Goal: Information Seeking & Learning: Learn about a topic

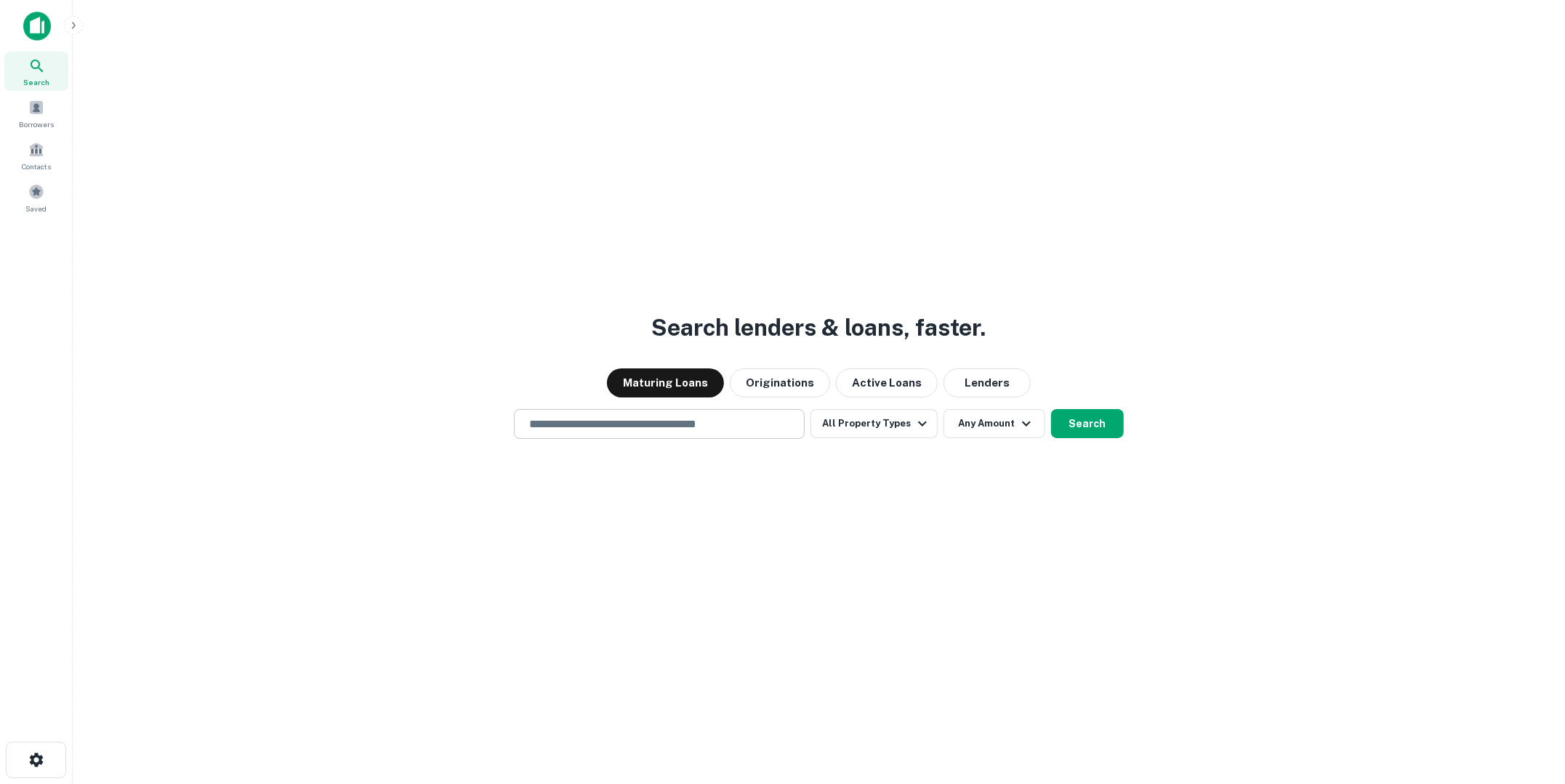
click at [656, 428] on input "text" at bounding box center [659, 423] width 278 height 17
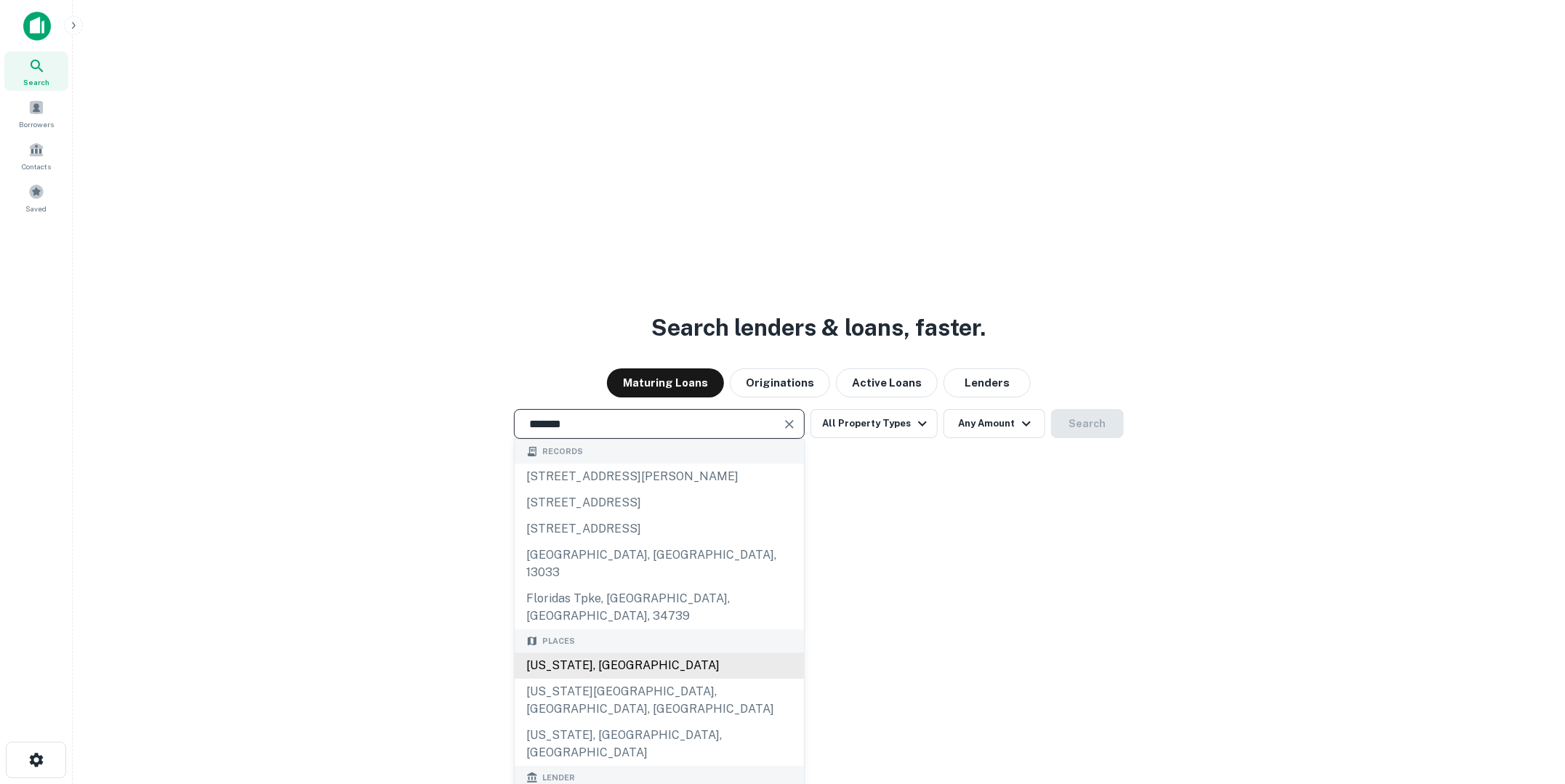
click at [659, 652] on div "[US_STATE], [GEOGRAPHIC_DATA]" at bounding box center [659, 664] width 290 height 26
type input "**********"
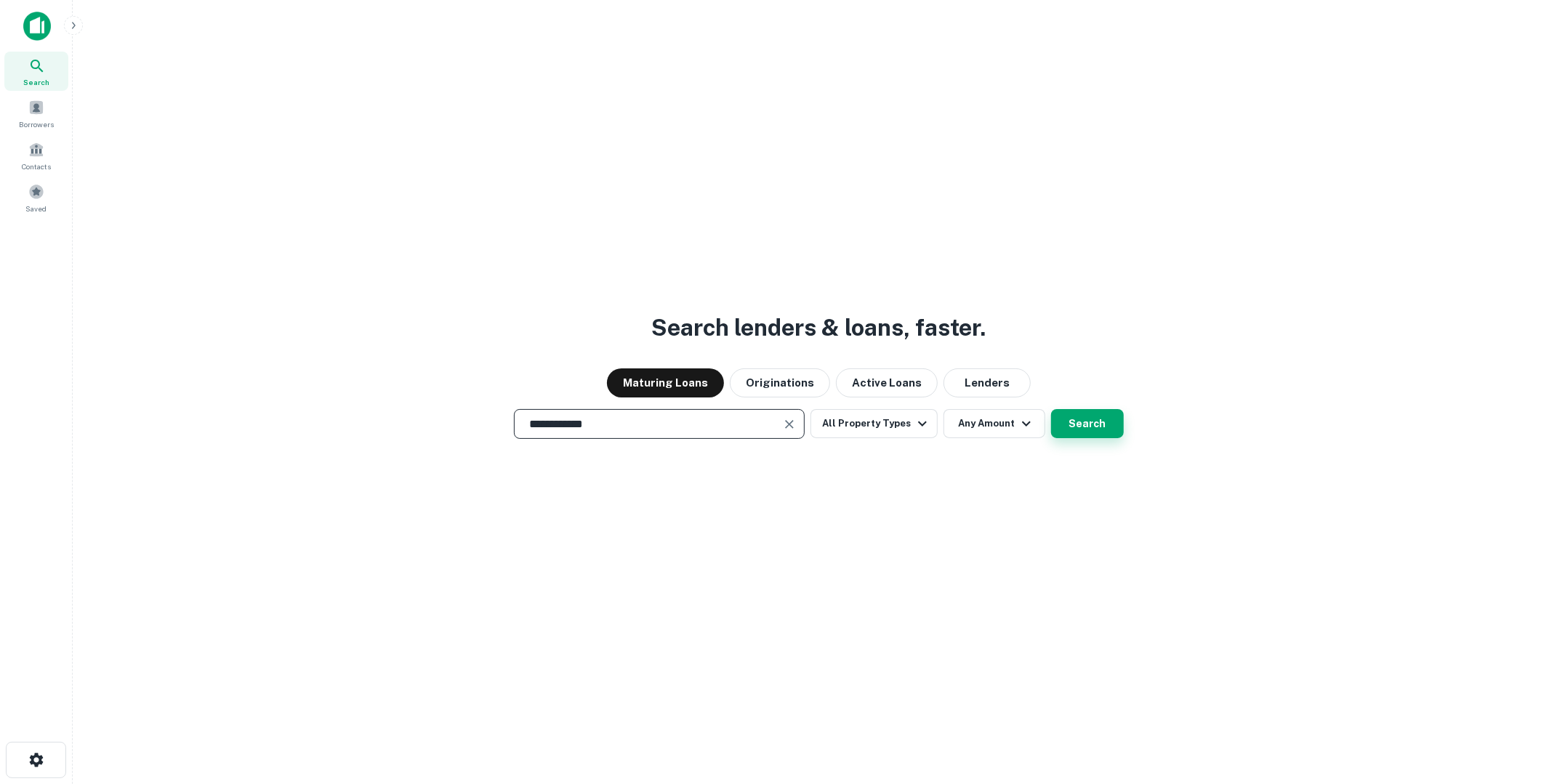
click at [1068, 429] on button "Search" at bounding box center [1087, 423] width 72 height 29
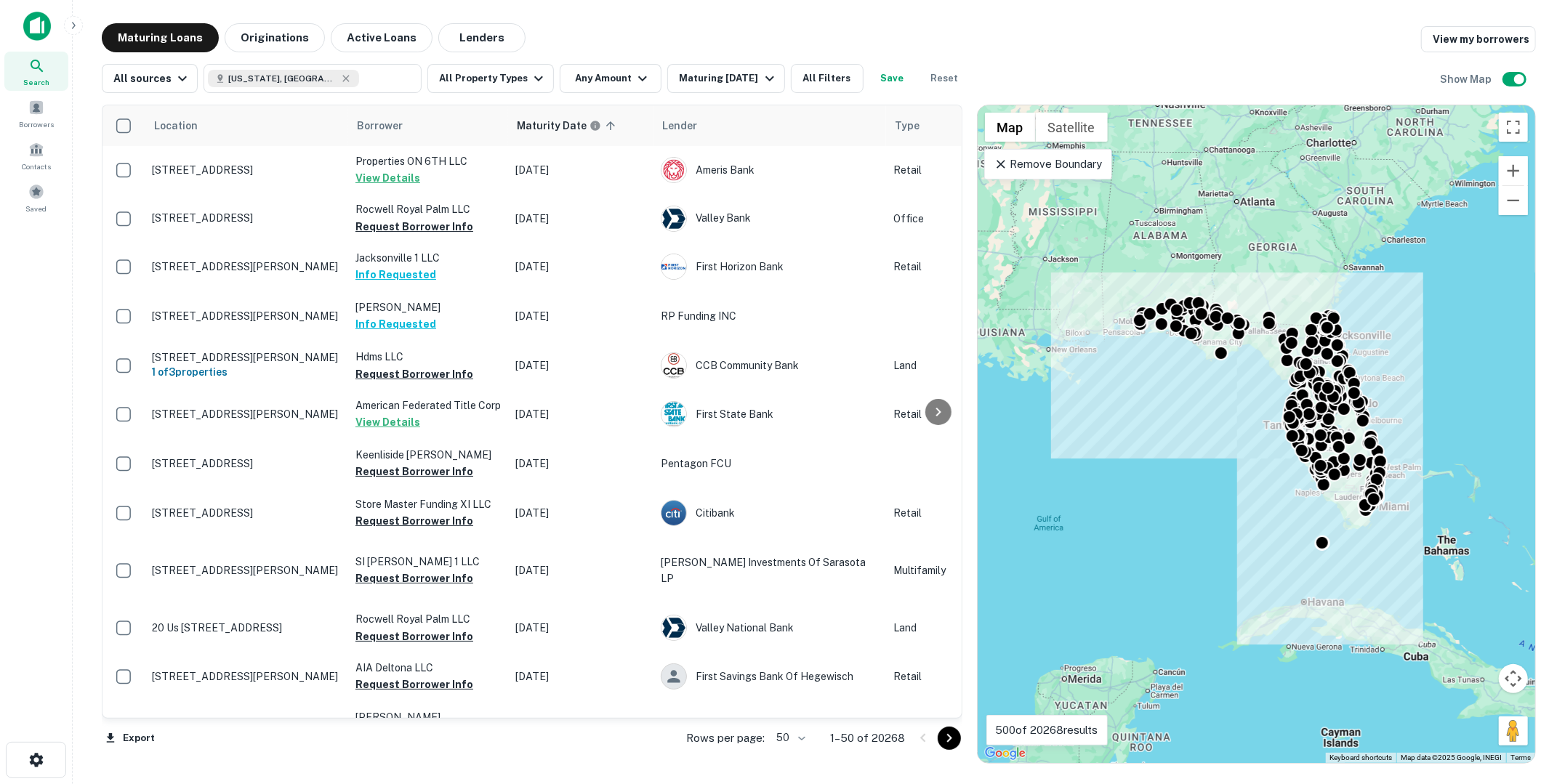
click at [283, 53] on div "All sources [US_STATE], [GEOGRAPHIC_DATA] ​ All Property Types Any Amount Matur…" at bounding box center [818, 73] width 1434 height 41
click at [283, 44] on button "Originations" at bounding box center [274, 38] width 100 height 29
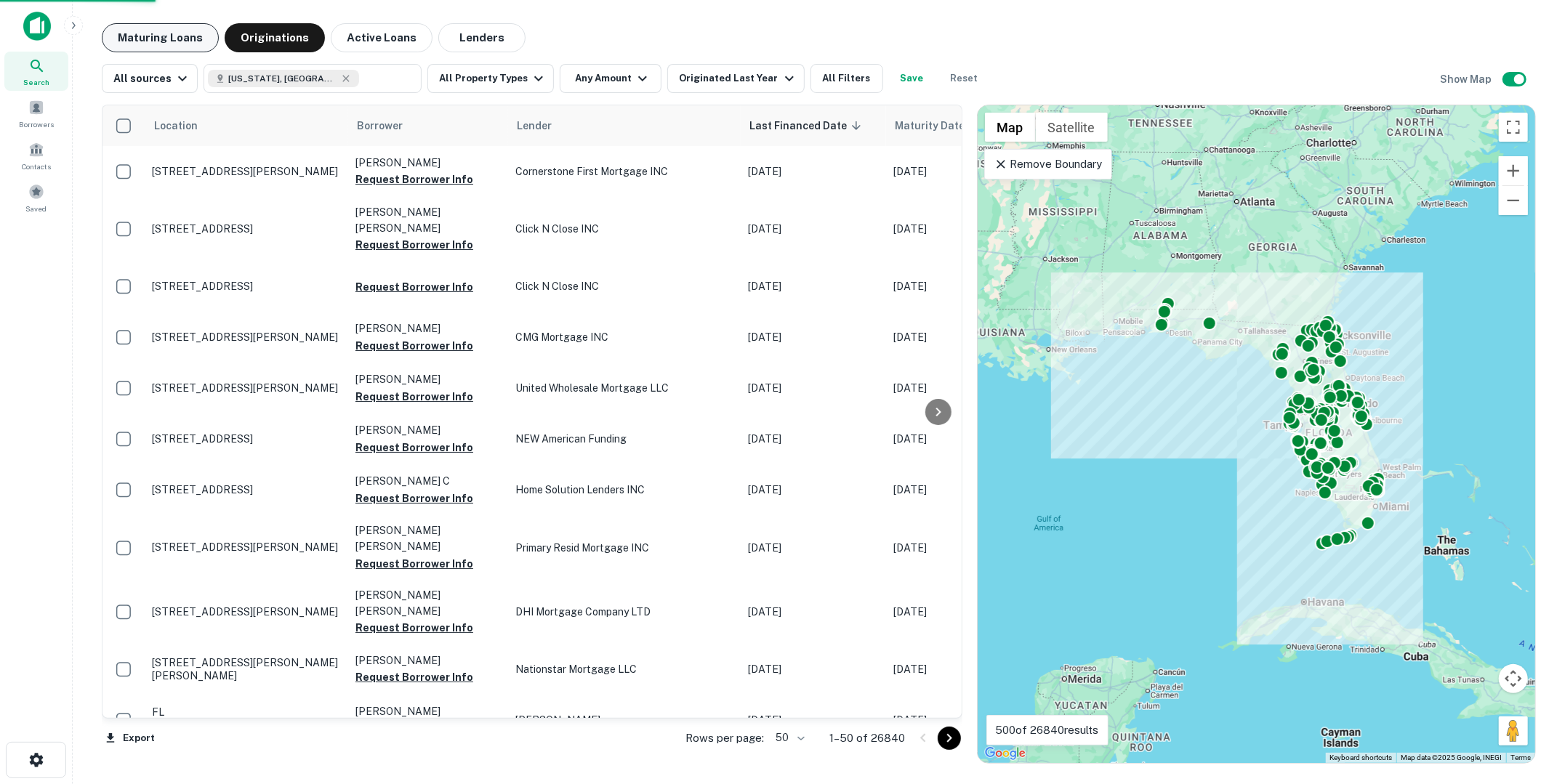
click at [166, 35] on button "Maturing Loans" at bounding box center [160, 38] width 117 height 29
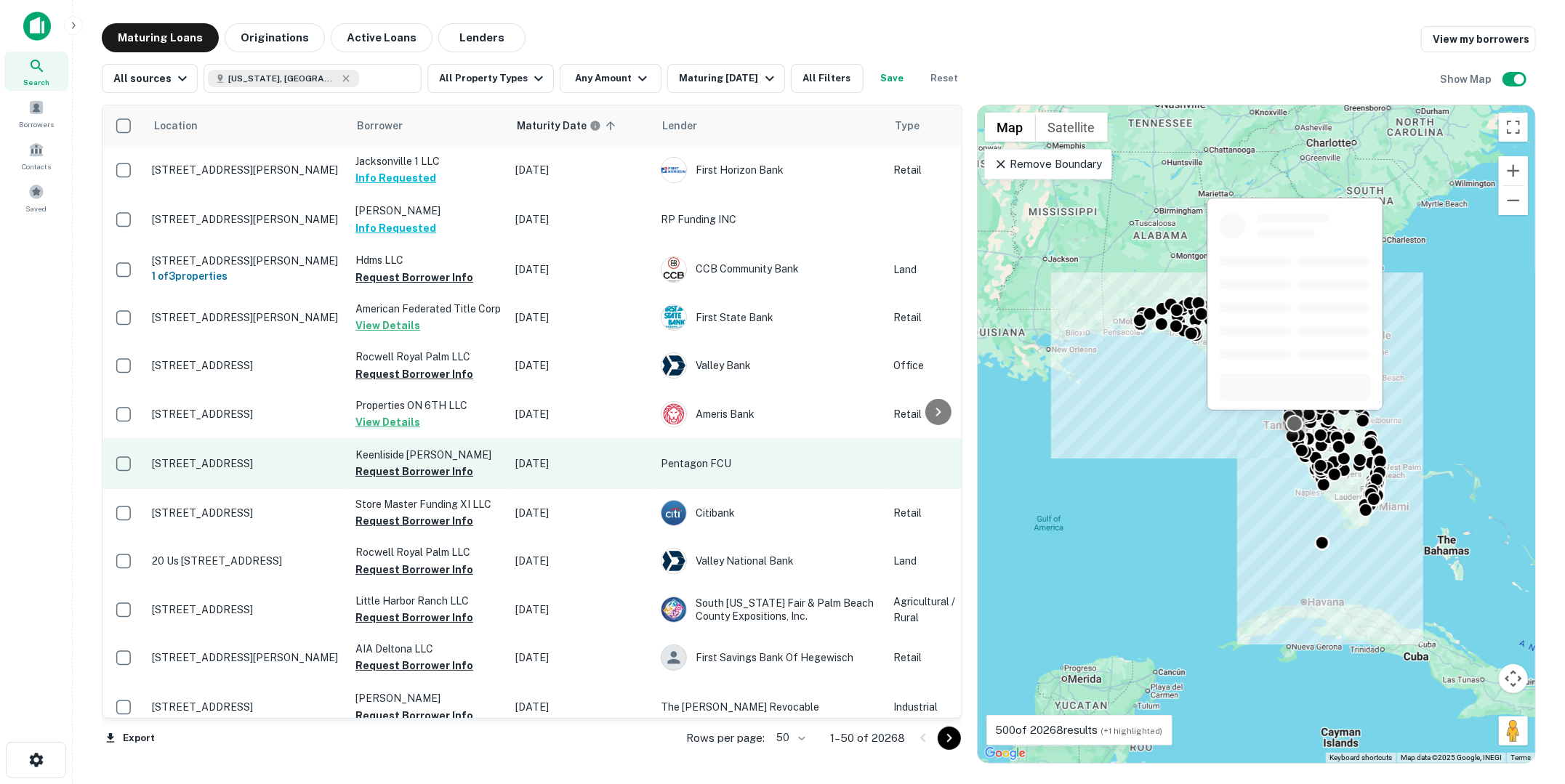
click at [227, 467] on p "[STREET_ADDRESS]" at bounding box center [246, 463] width 189 height 13
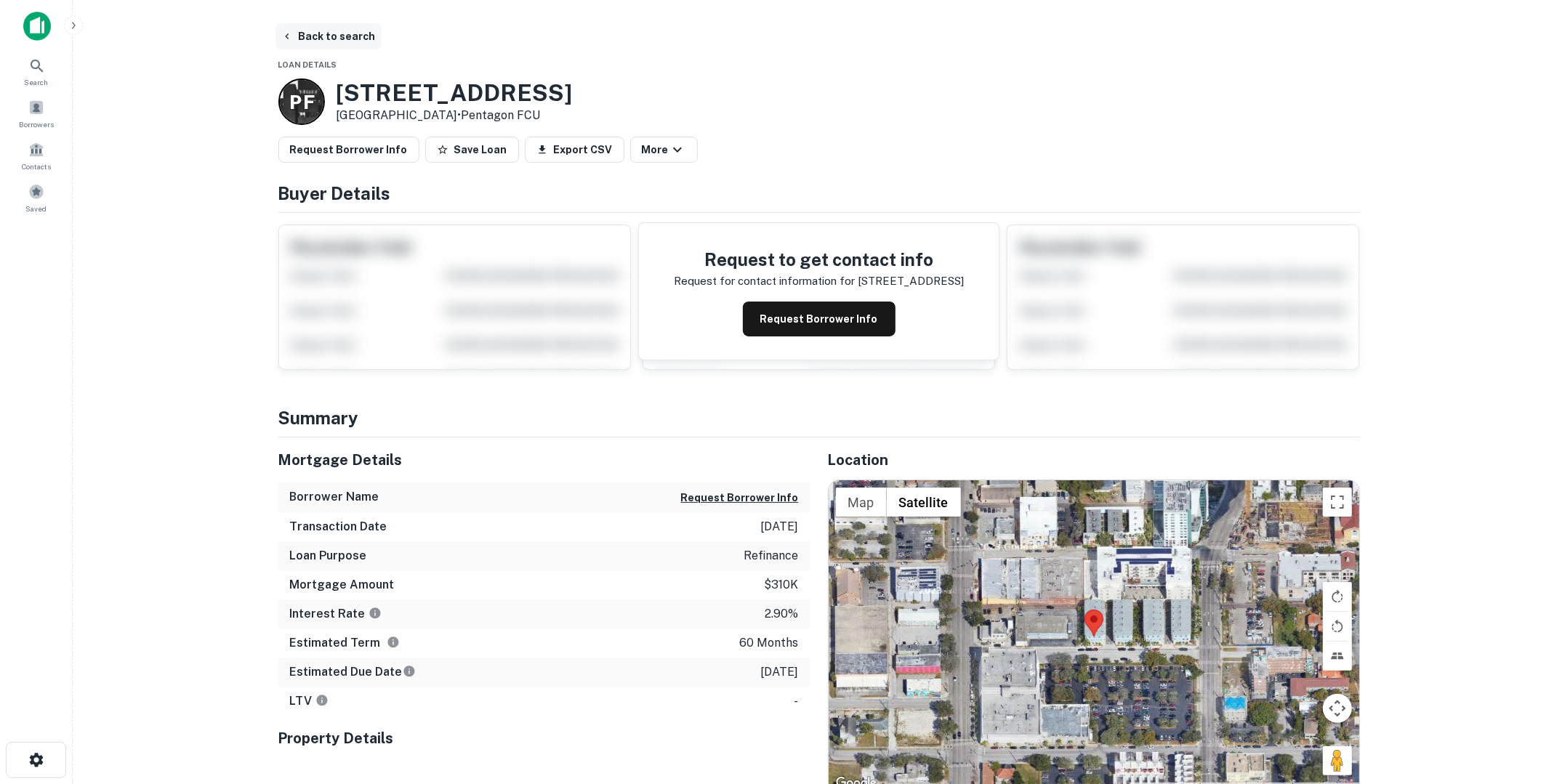
click at [332, 39] on button "Back to search" at bounding box center [328, 36] width 106 height 26
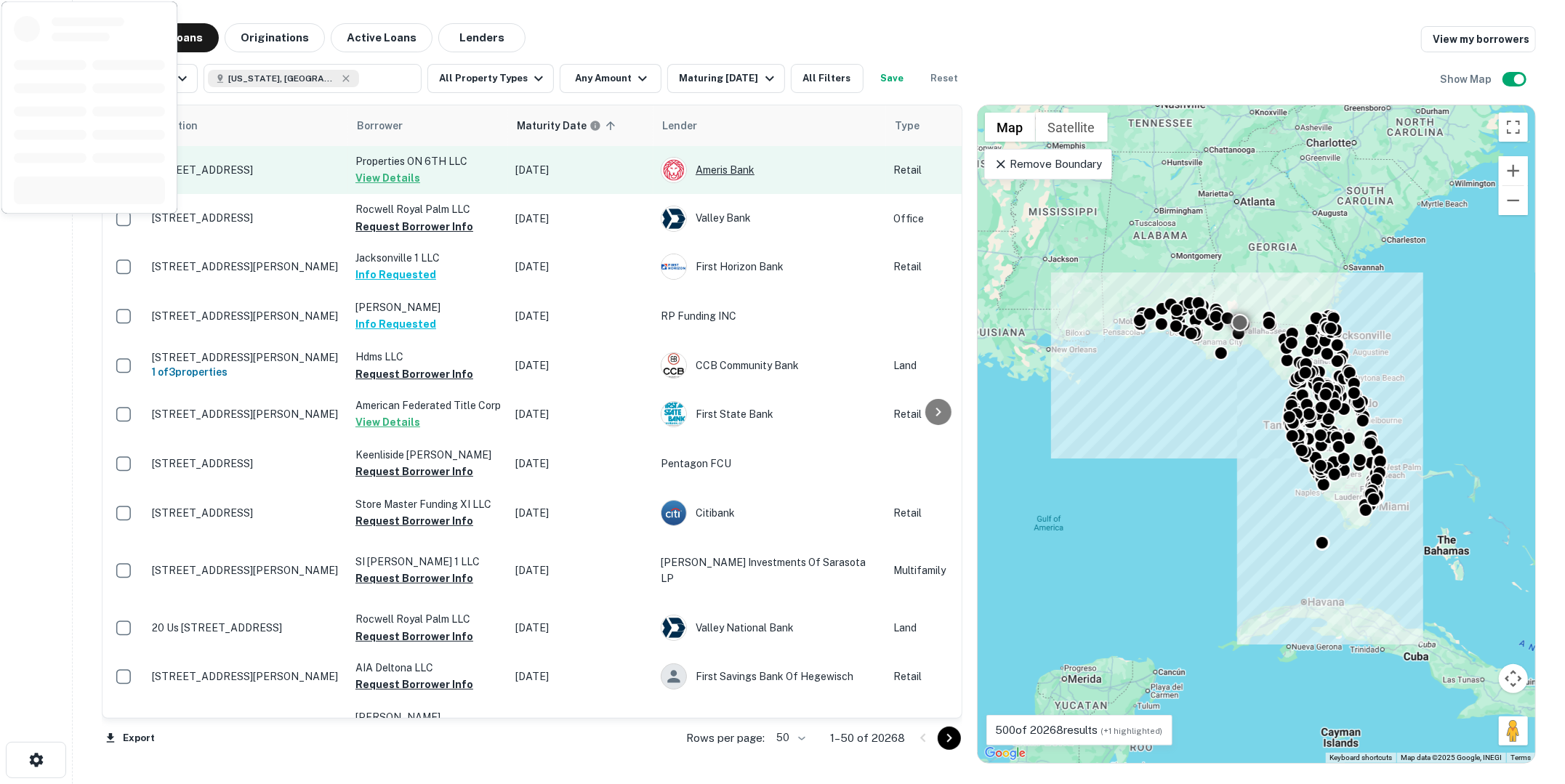
click at [735, 174] on div "Ameris Bank" at bounding box center [770, 170] width 218 height 26
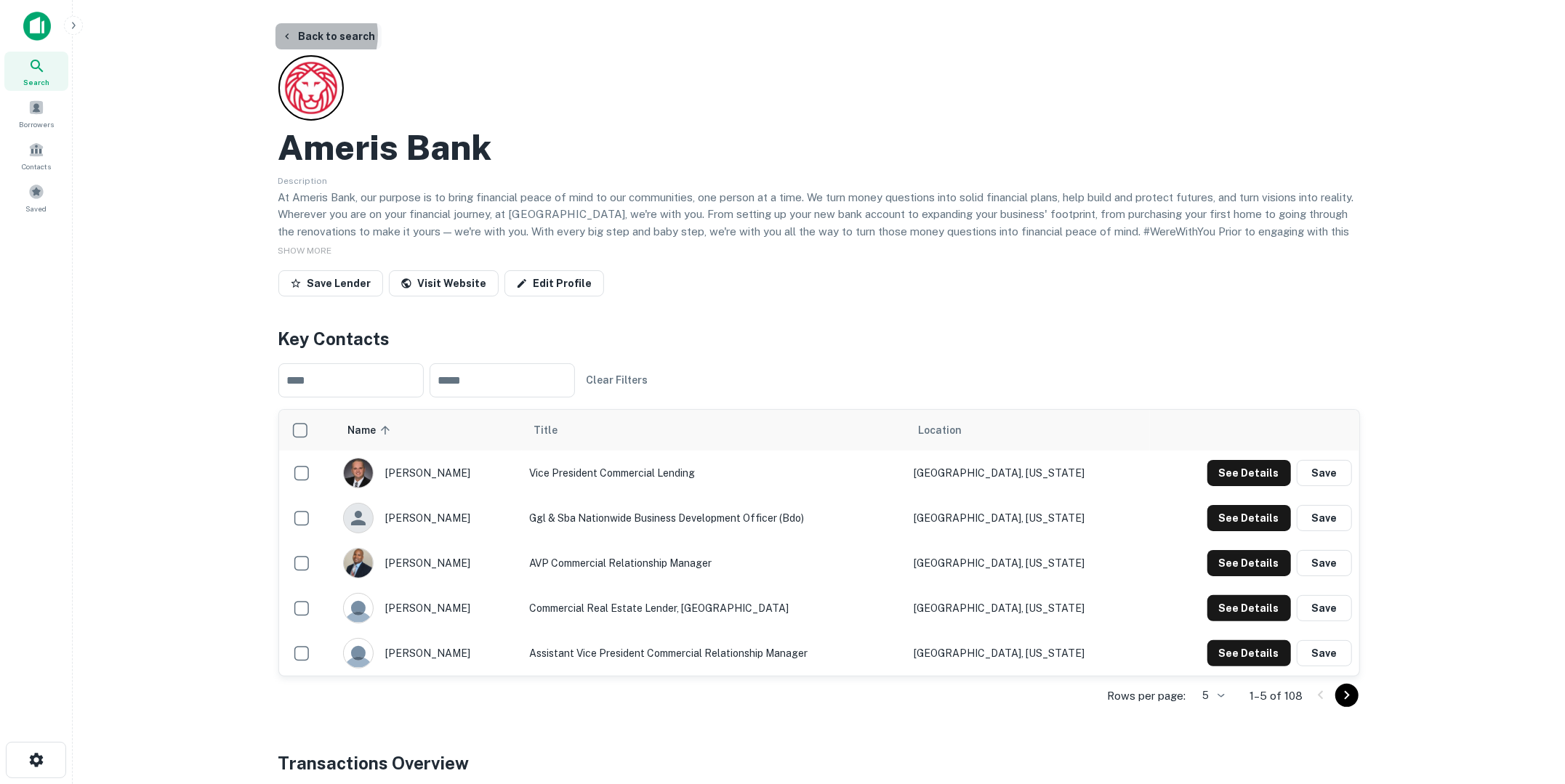
click at [308, 35] on button "Back to search" at bounding box center [328, 36] width 106 height 26
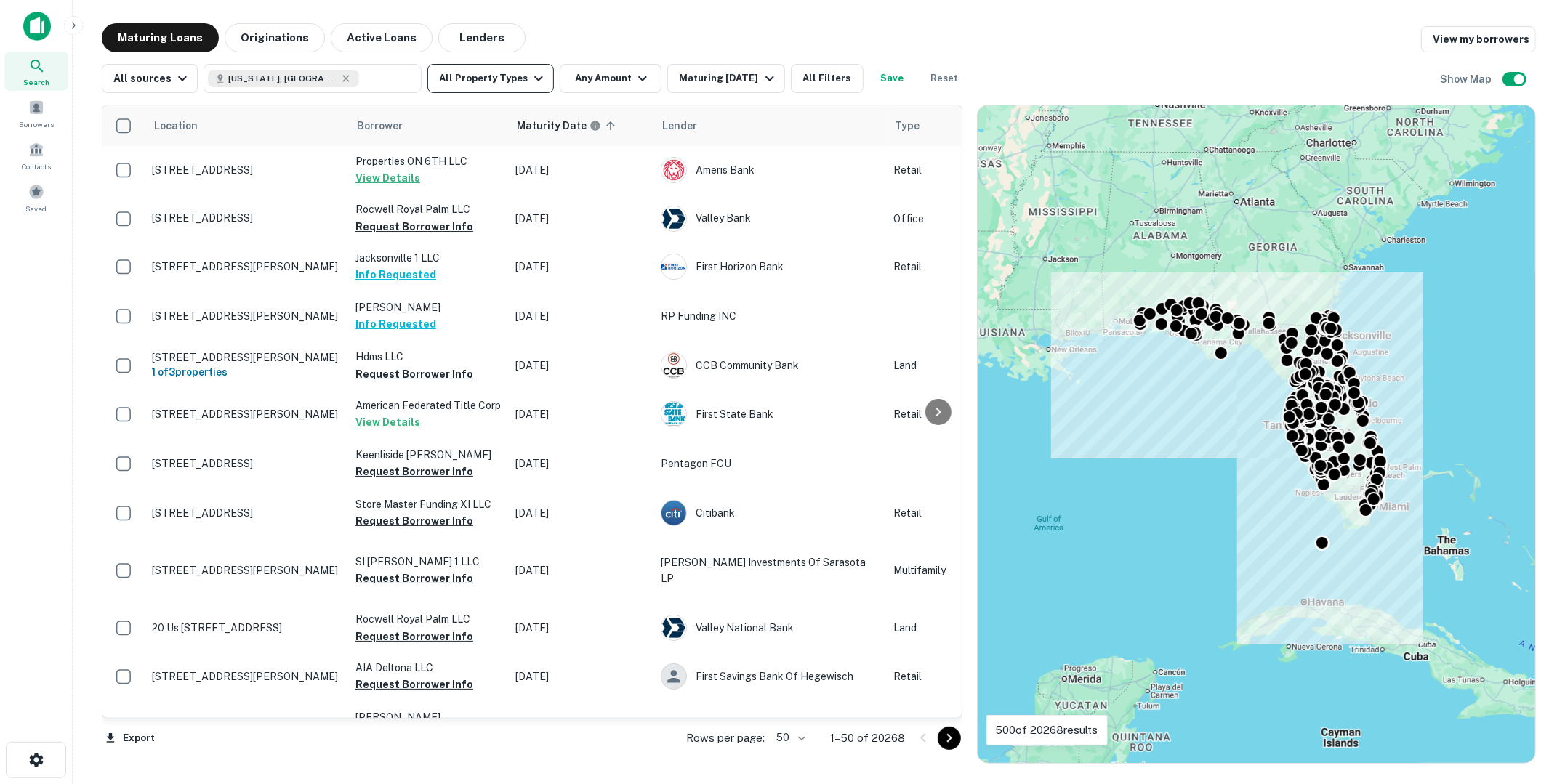
click at [483, 77] on button "All Property Types" at bounding box center [490, 78] width 127 height 29
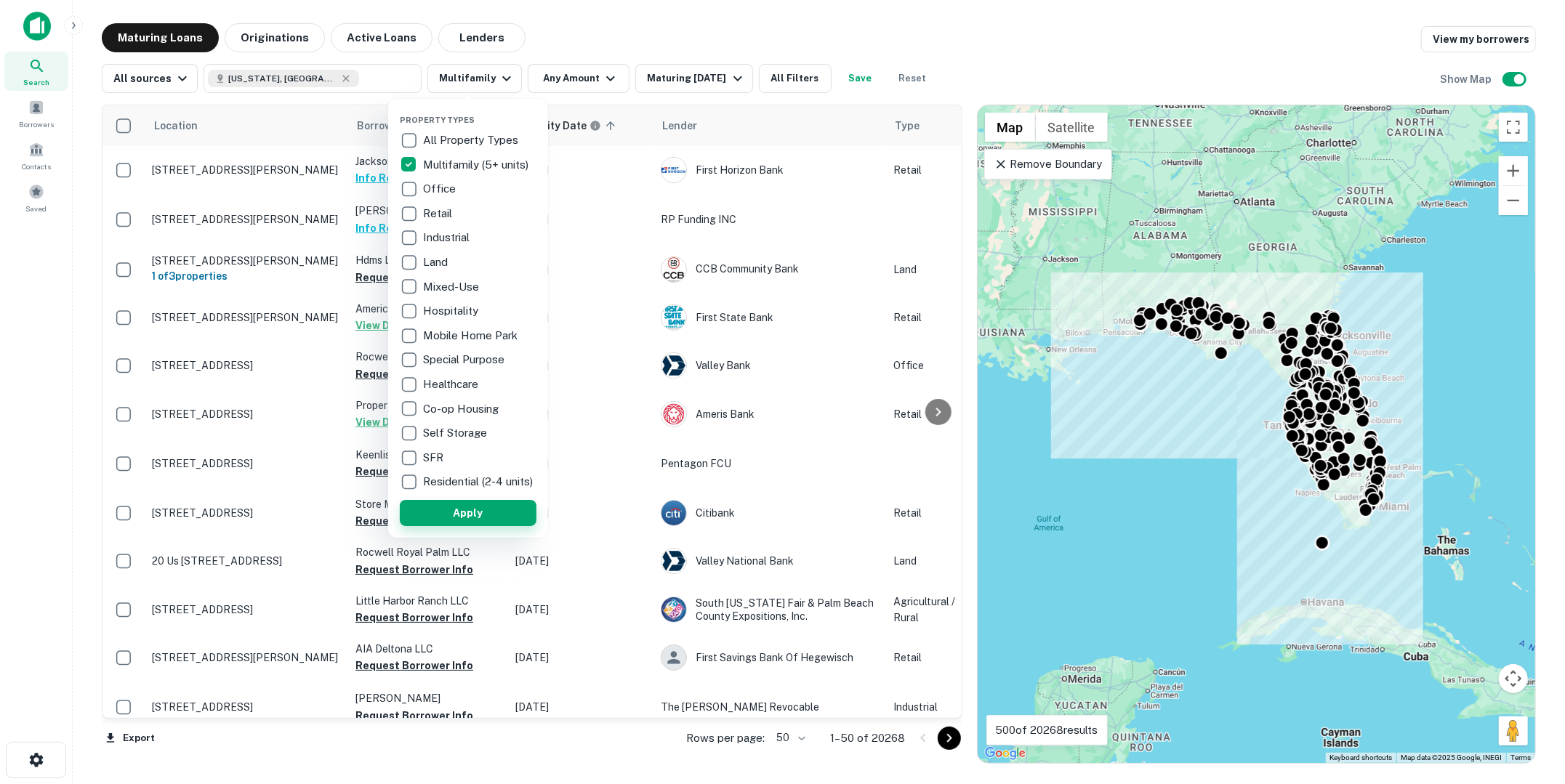
click at [452, 521] on button "Apply" at bounding box center [468, 512] width 137 height 26
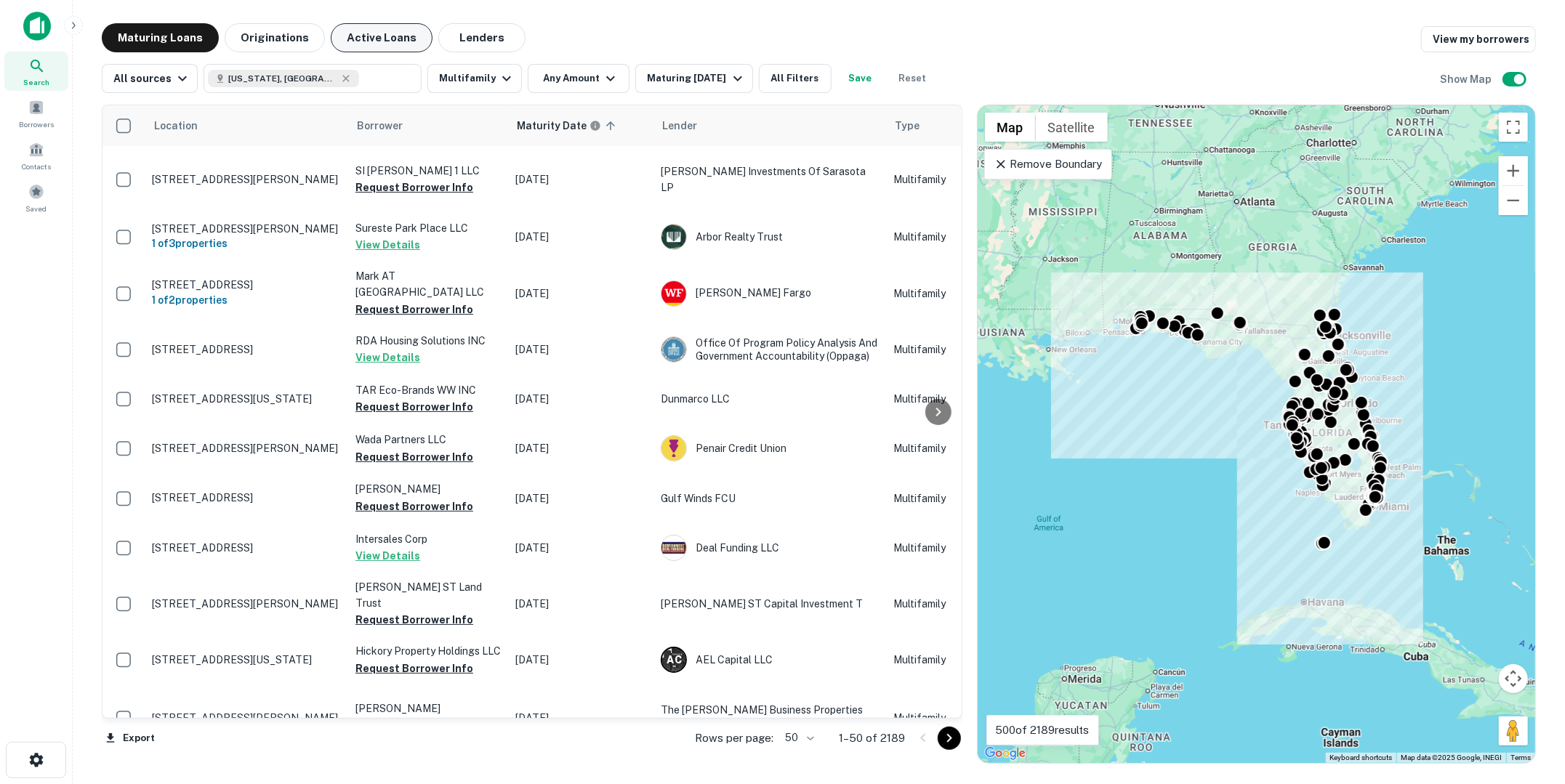
click at [382, 45] on button "Active Loans" at bounding box center [381, 38] width 102 height 29
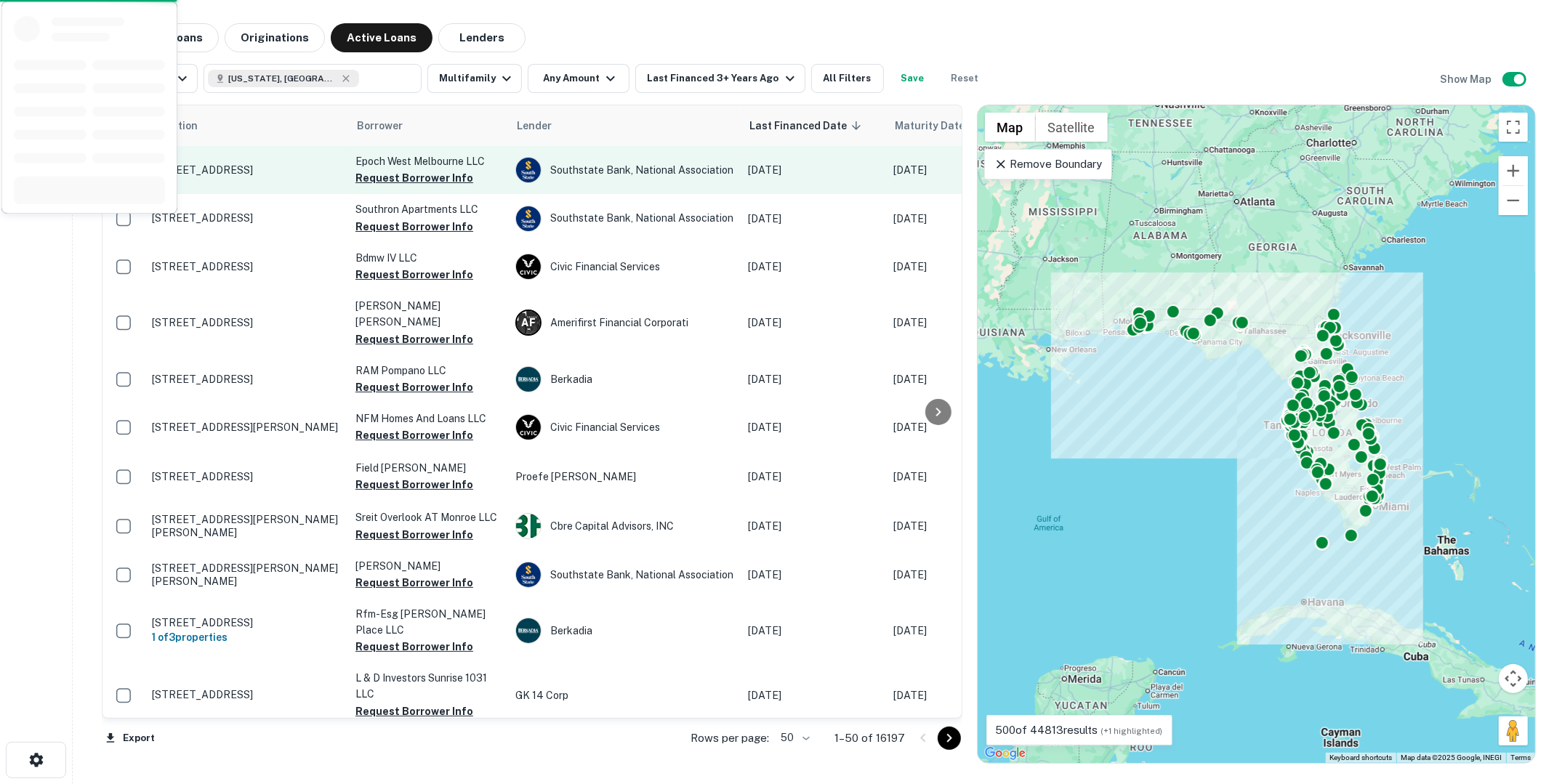
click at [278, 176] on p "[STREET_ADDRESS]" at bounding box center [246, 170] width 189 height 13
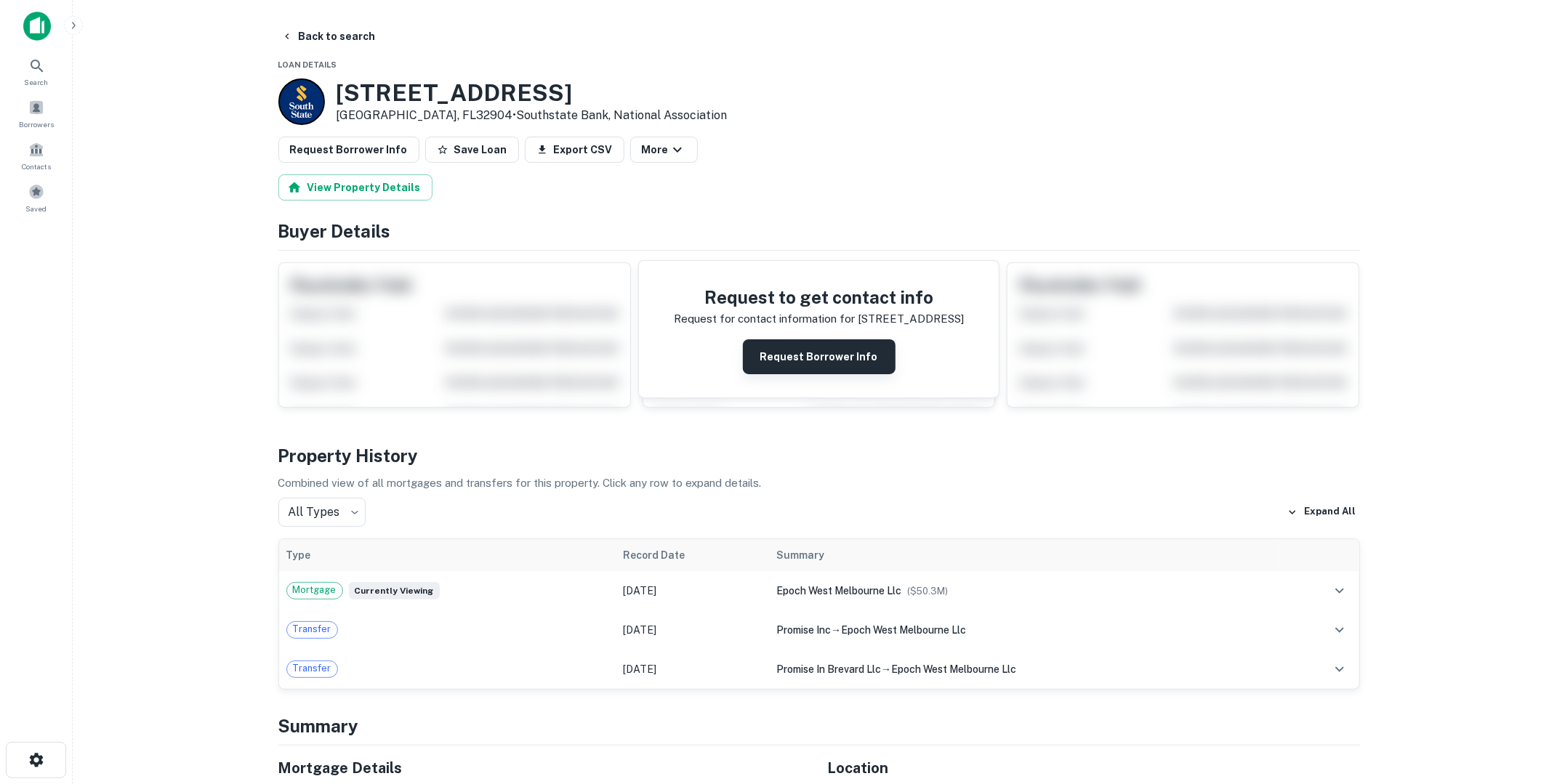
click at [837, 355] on button "Request Borrower Info" at bounding box center [819, 356] width 153 height 35
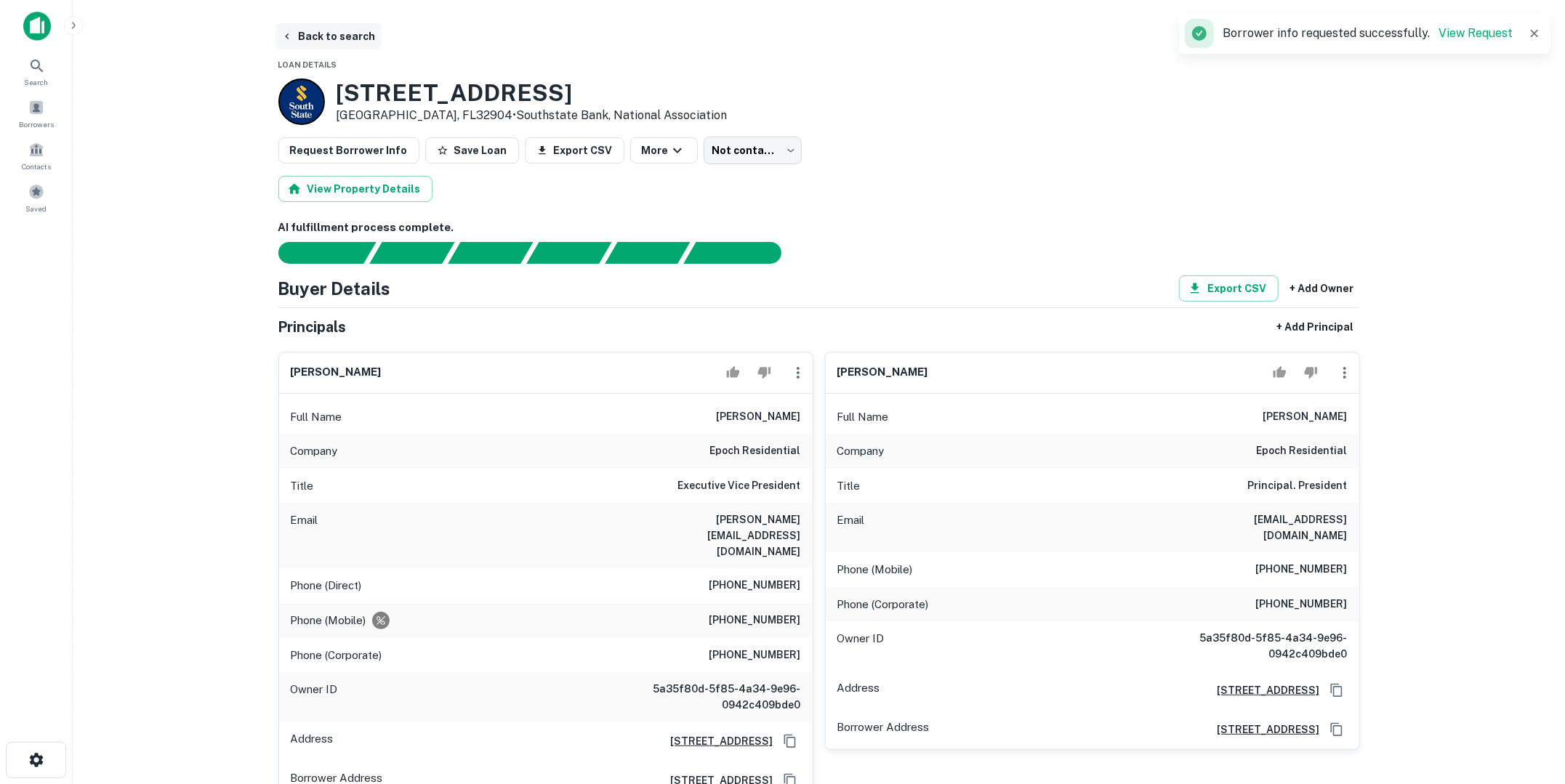
click at [338, 42] on button "Back to search" at bounding box center [328, 36] width 106 height 26
click at [287, 39] on icon "button" at bounding box center [286, 36] width 12 height 12
click at [41, 68] on icon at bounding box center [37, 66] width 17 height 17
